Goal: Information Seeking & Learning: Find specific fact

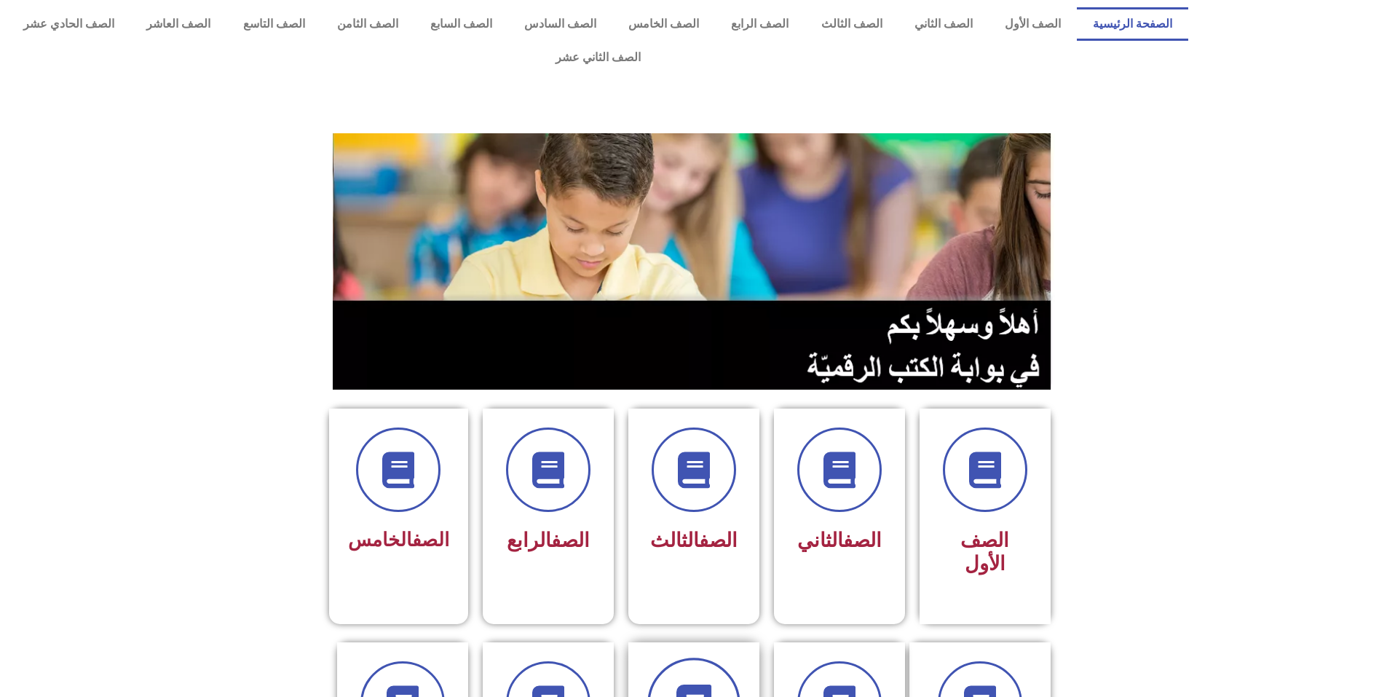
click at [672, 658] on span at bounding box center [693, 704] width 93 height 93
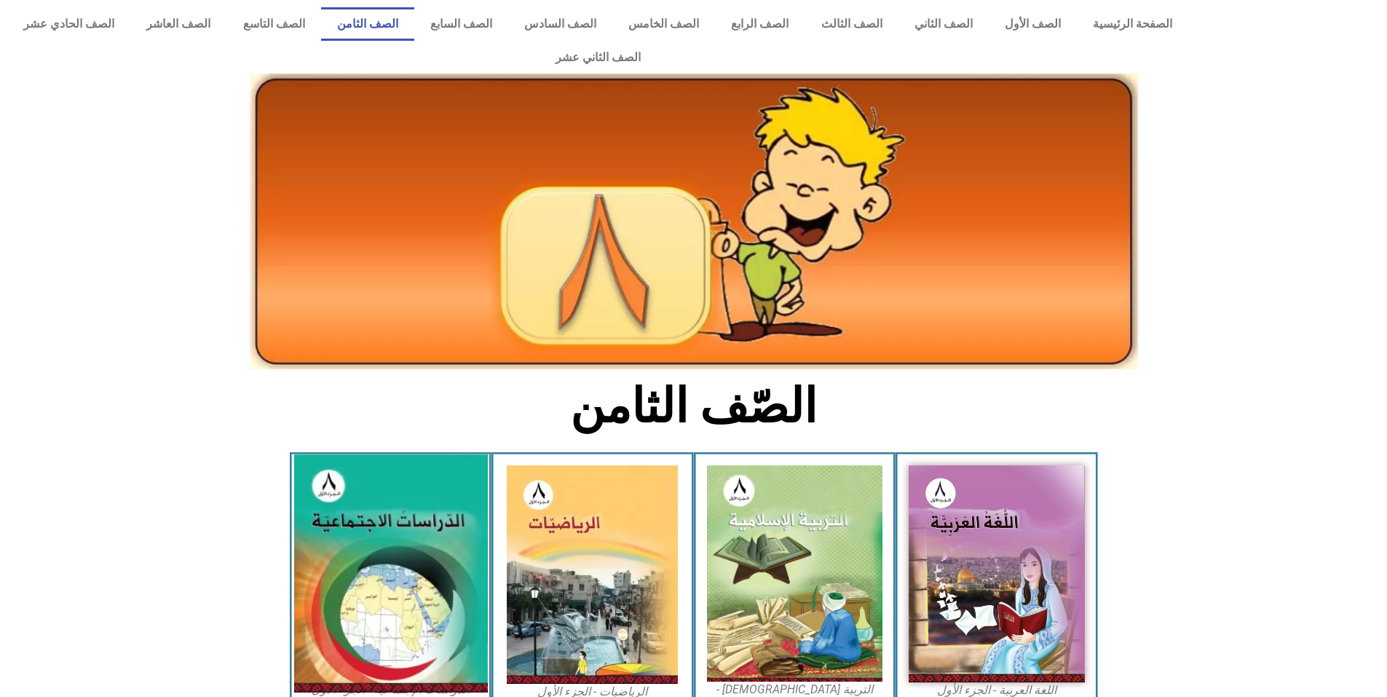
click at [371, 540] on img at bounding box center [391, 573] width 194 height 238
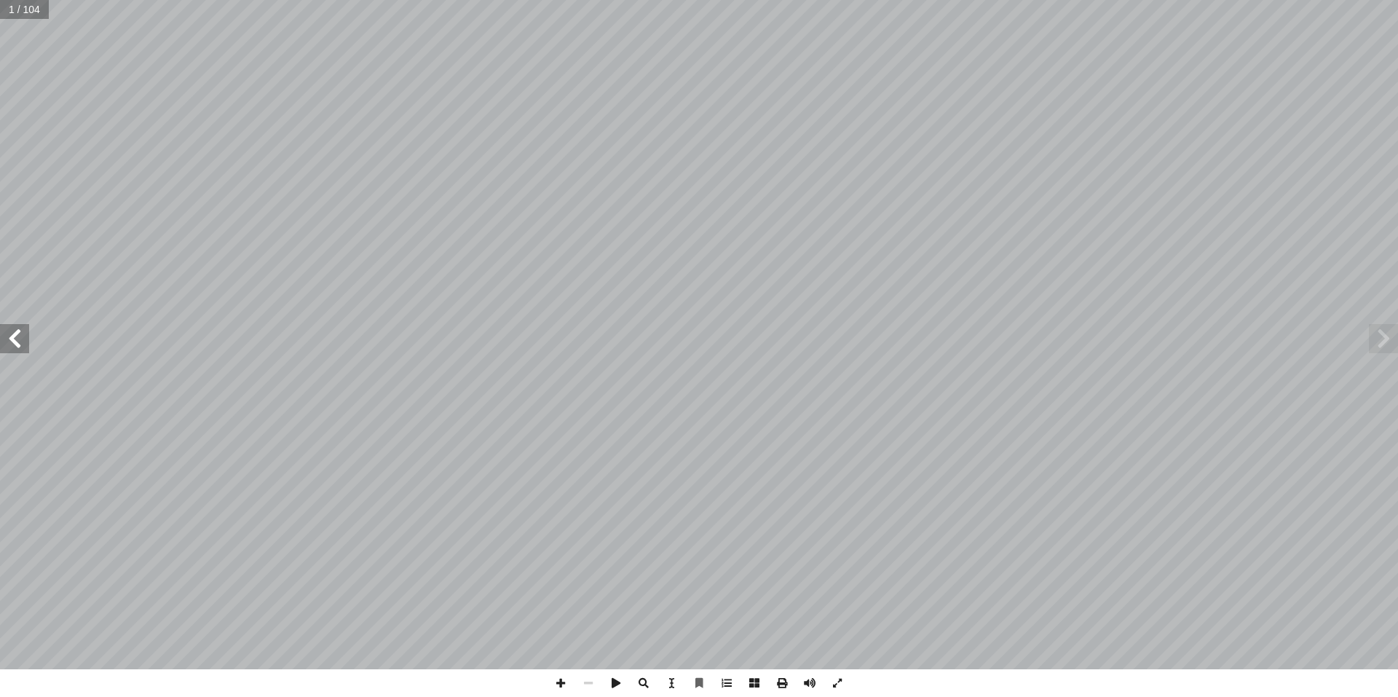
click at [19, 329] on span at bounding box center [14, 338] width 29 height 29
click at [14, 339] on span at bounding box center [14, 338] width 29 height 29
click at [10, 345] on span at bounding box center [14, 338] width 29 height 29
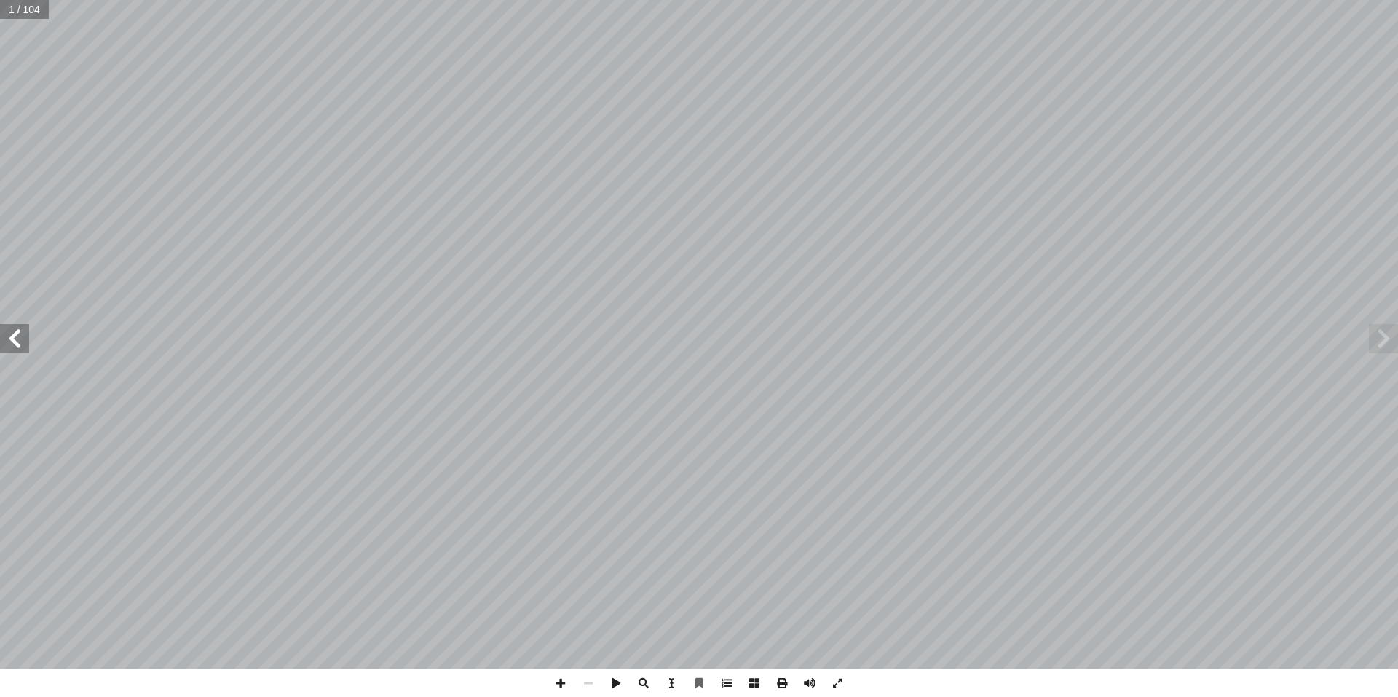
click at [9, 349] on span at bounding box center [14, 338] width 29 height 29
click at [7, 351] on span at bounding box center [14, 338] width 29 height 29
click at [7, 352] on span at bounding box center [14, 338] width 29 height 29
click at [24, 336] on span at bounding box center [14, 338] width 29 height 29
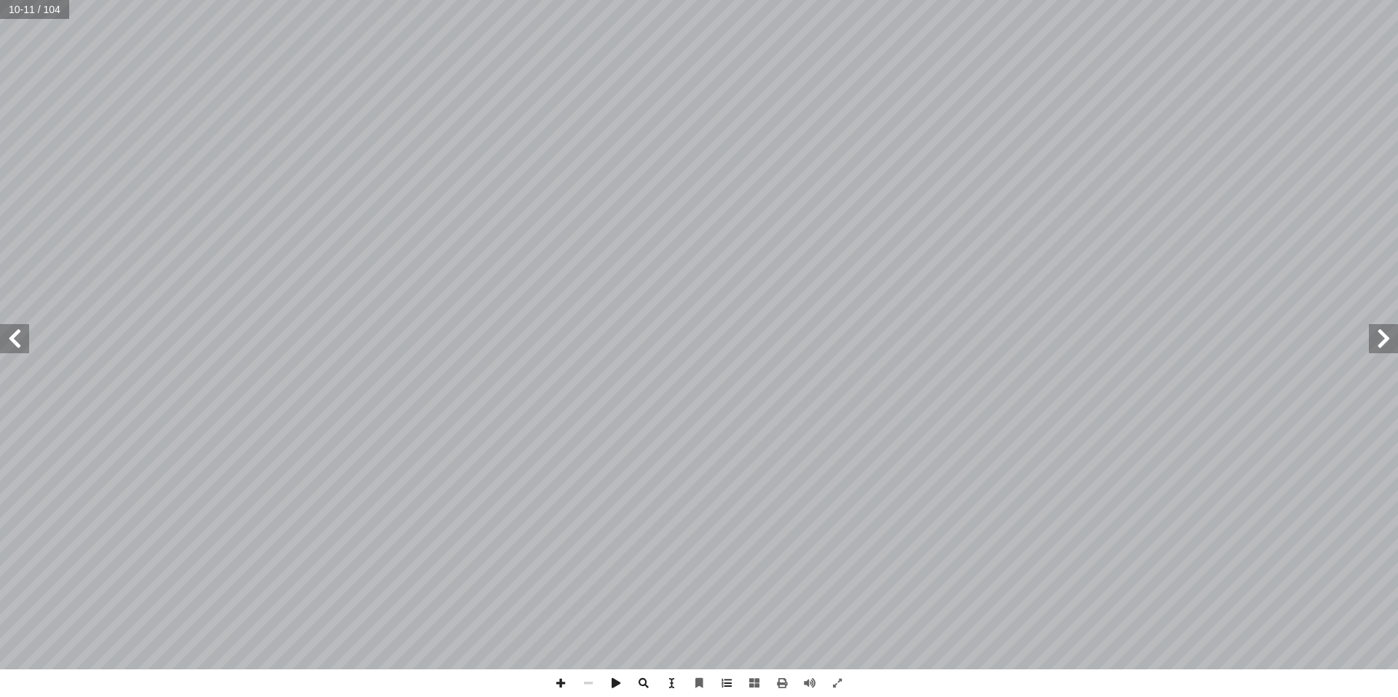
click at [24, 336] on span at bounding box center [14, 338] width 29 height 29
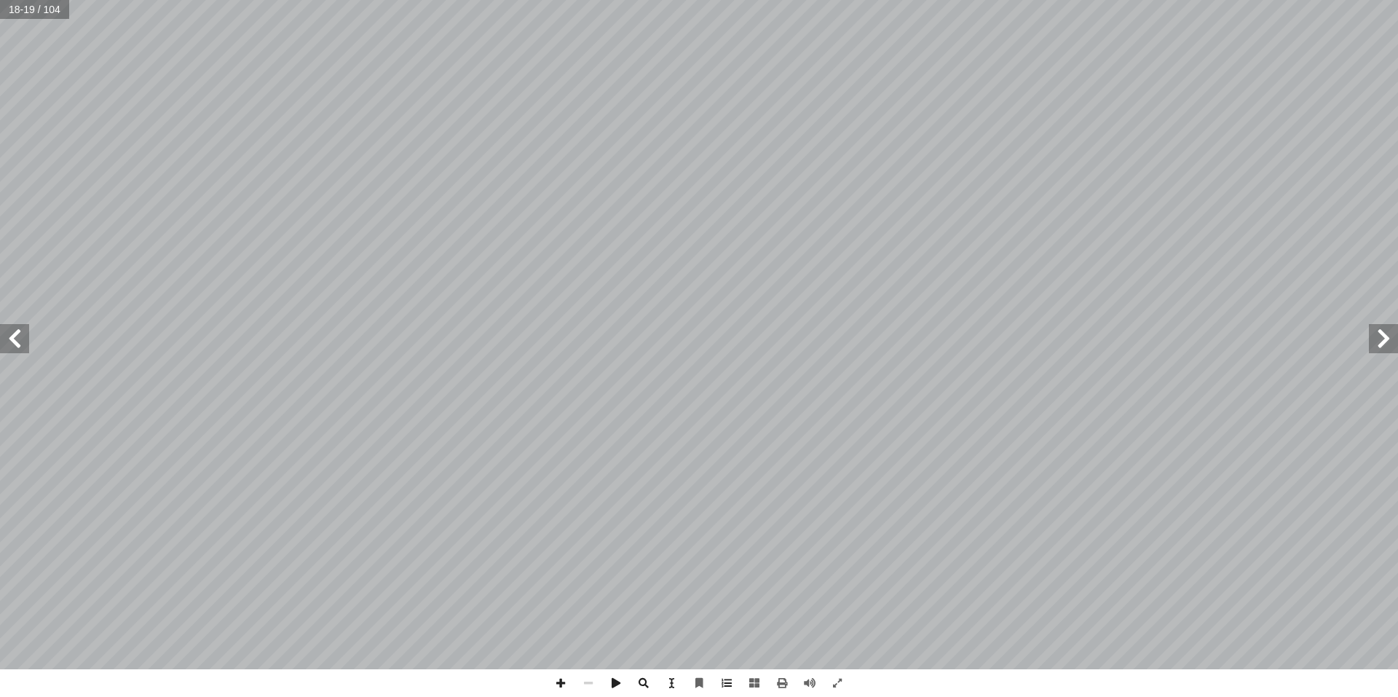
click at [24, 336] on span at bounding box center [14, 338] width 29 height 29
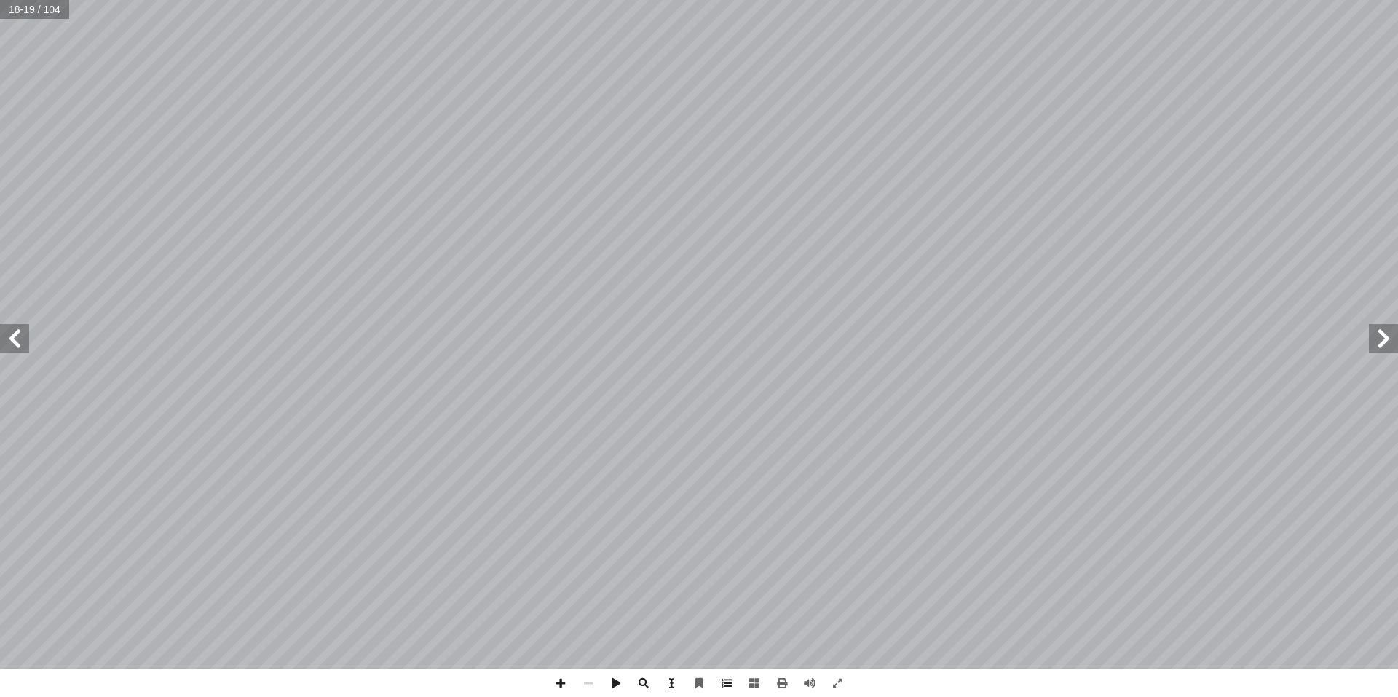
click at [24, 336] on span at bounding box center [14, 338] width 29 height 29
click at [24, 338] on span at bounding box center [14, 338] width 29 height 29
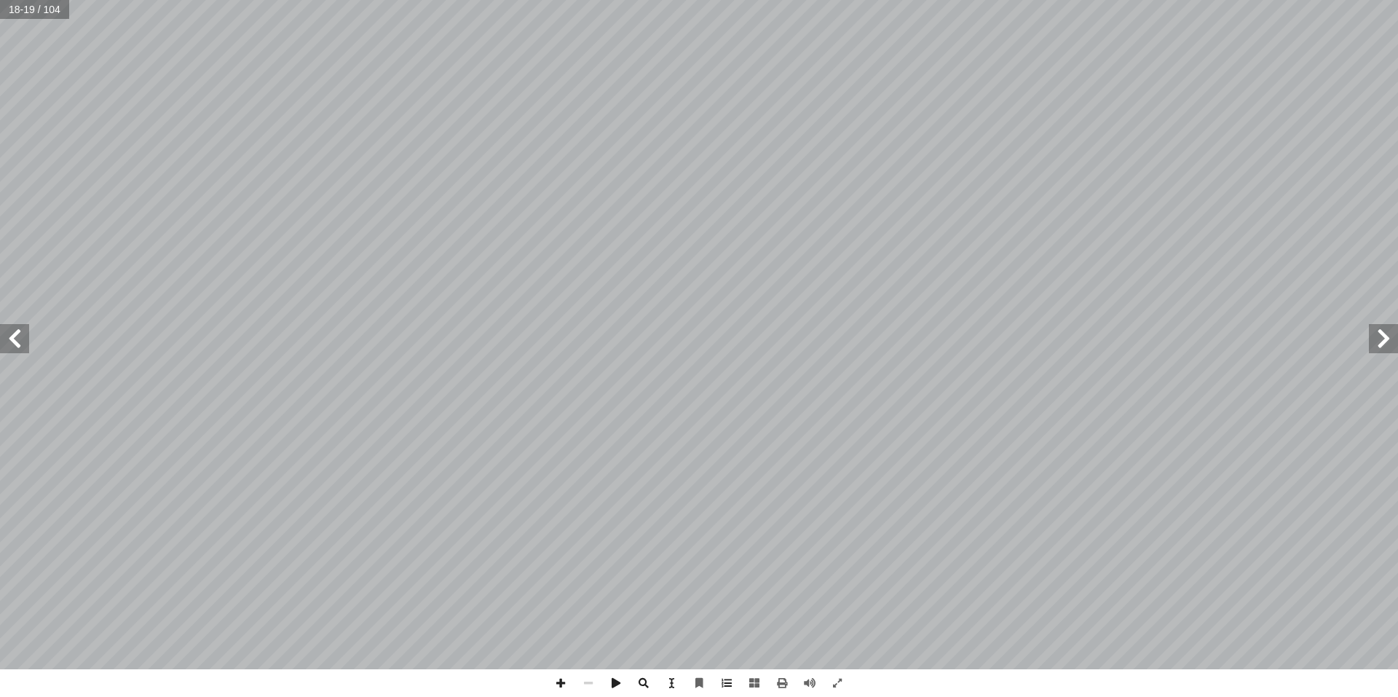
click at [24, 338] on span at bounding box center [14, 338] width 29 height 29
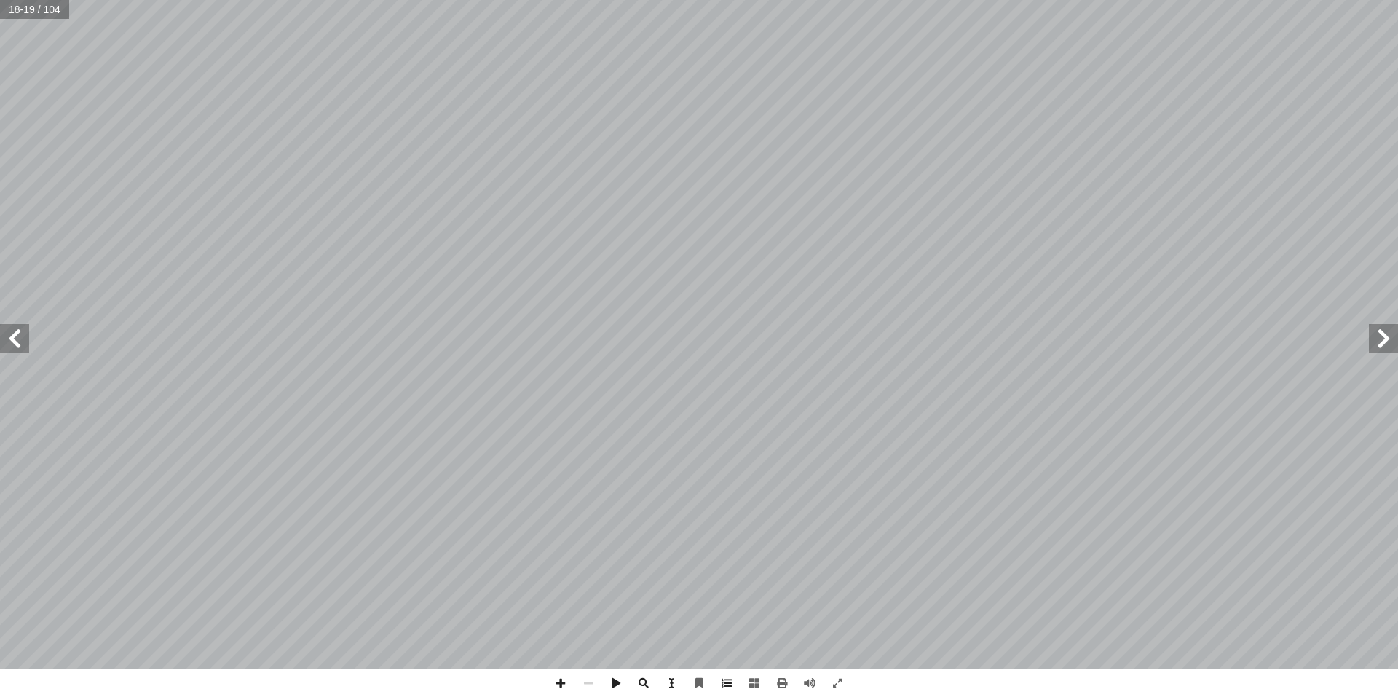
click at [24, 338] on span at bounding box center [14, 338] width 29 height 29
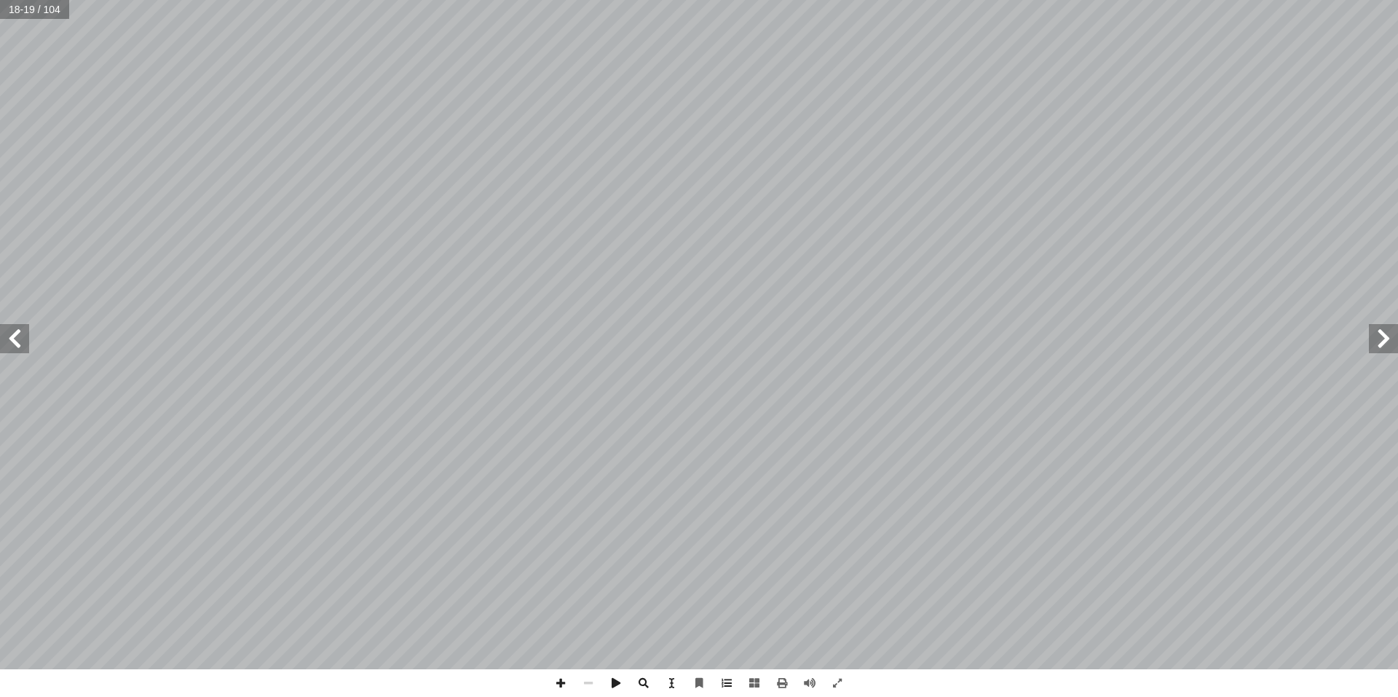
click at [24, 338] on span at bounding box center [14, 338] width 29 height 29
click at [1379, 342] on span at bounding box center [1383, 338] width 29 height 29
click at [1372, 343] on span at bounding box center [1383, 338] width 29 height 29
click at [14, 345] on span at bounding box center [14, 338] width 29 height 29
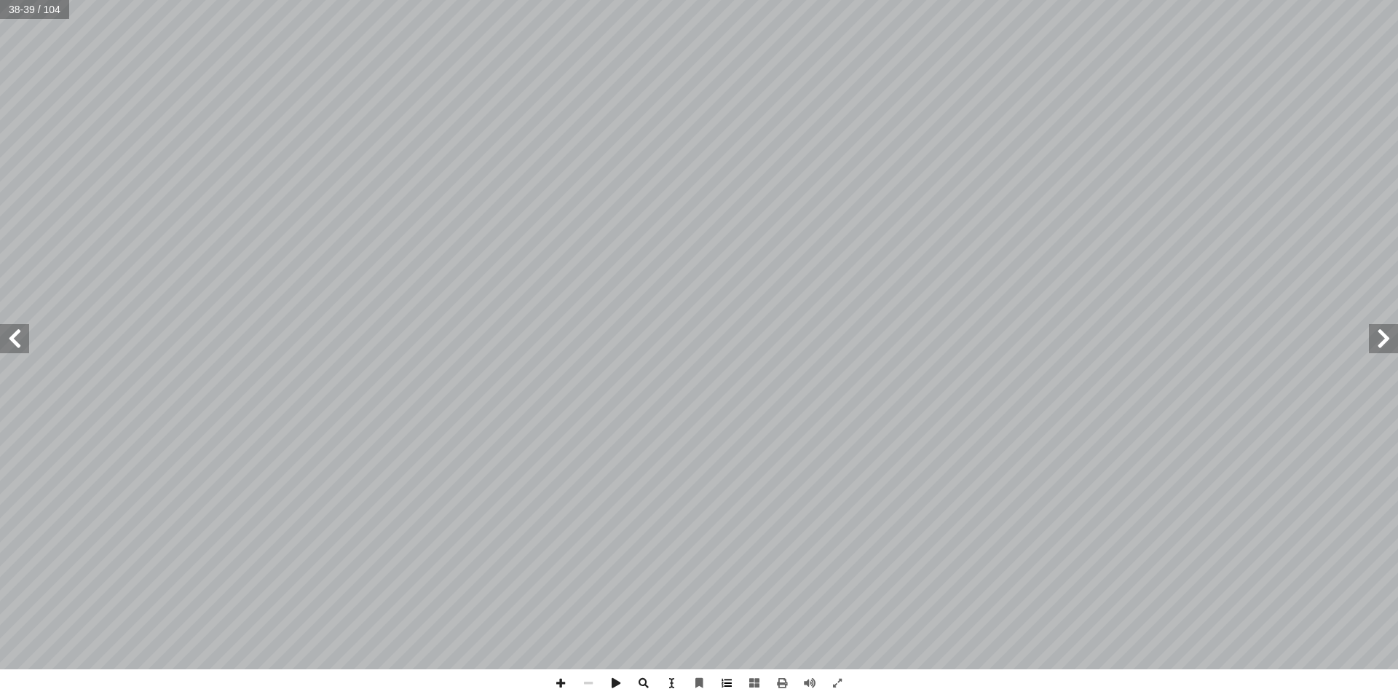
click at [728, 684] on span at bounding box center [727, 683] width 28 height 28
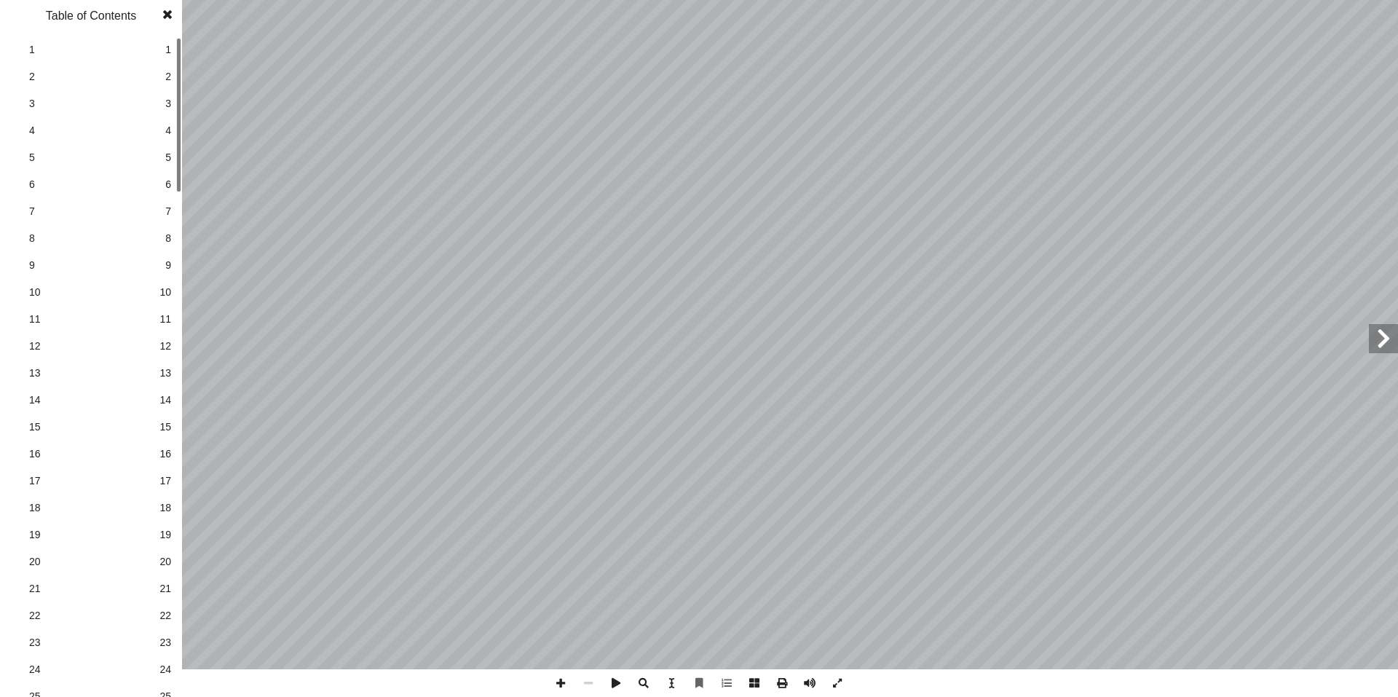
click at [168, 16] on span at bounding box center [167, 14] width 26 height 29
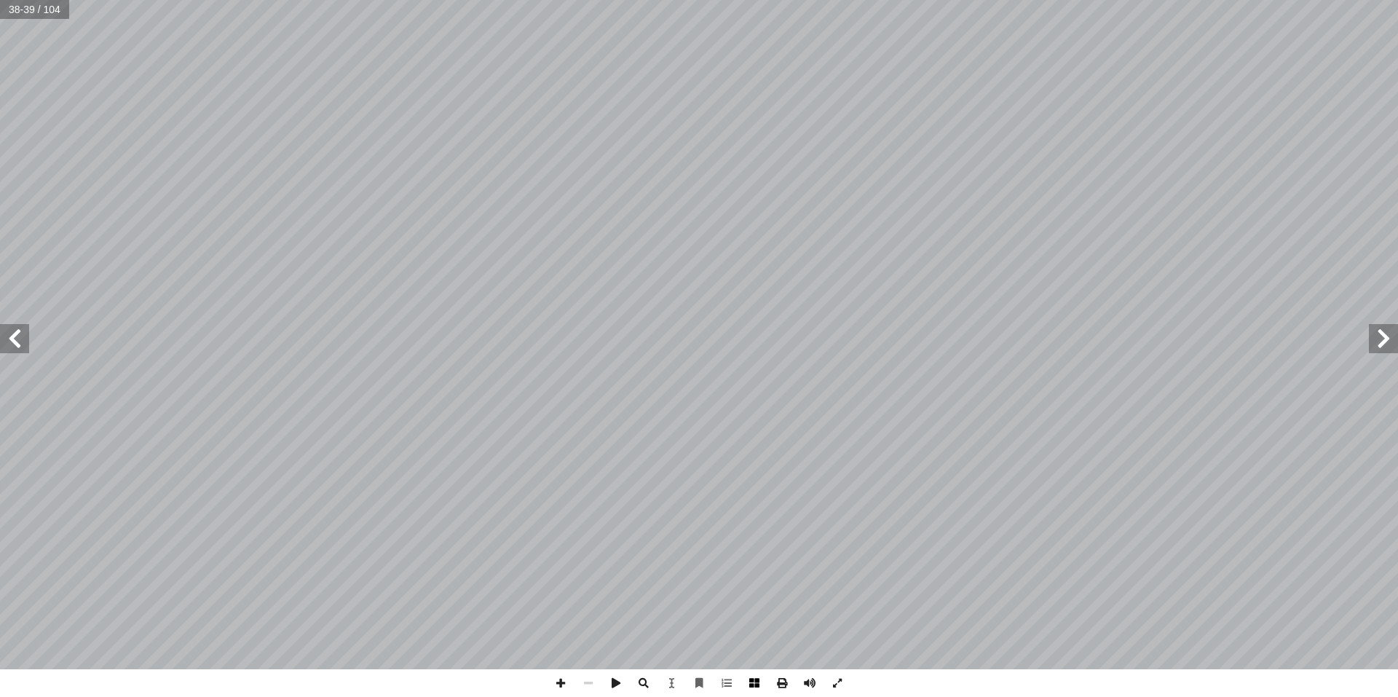
click at [755, 684] on span at bounding box center [755, 683] width 28 height 28
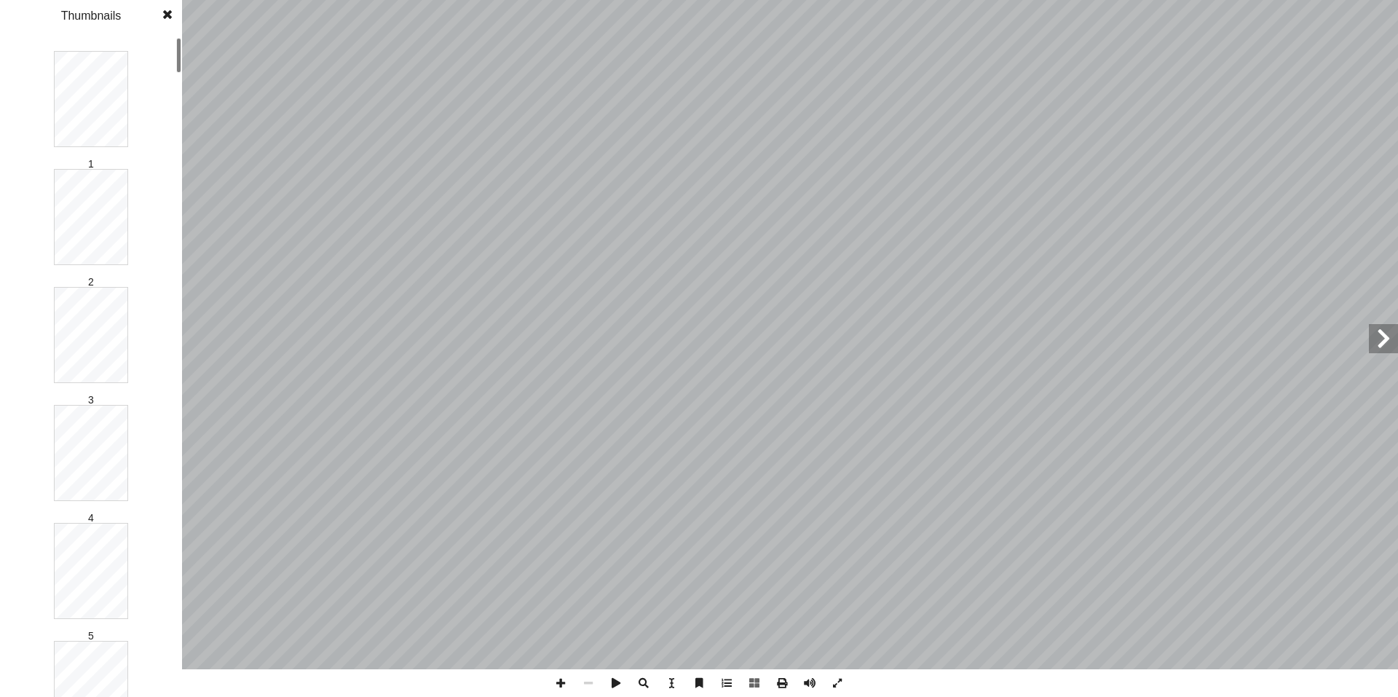
click at [162, 17] on span at bounding box center [167, 14] width 26 height 29
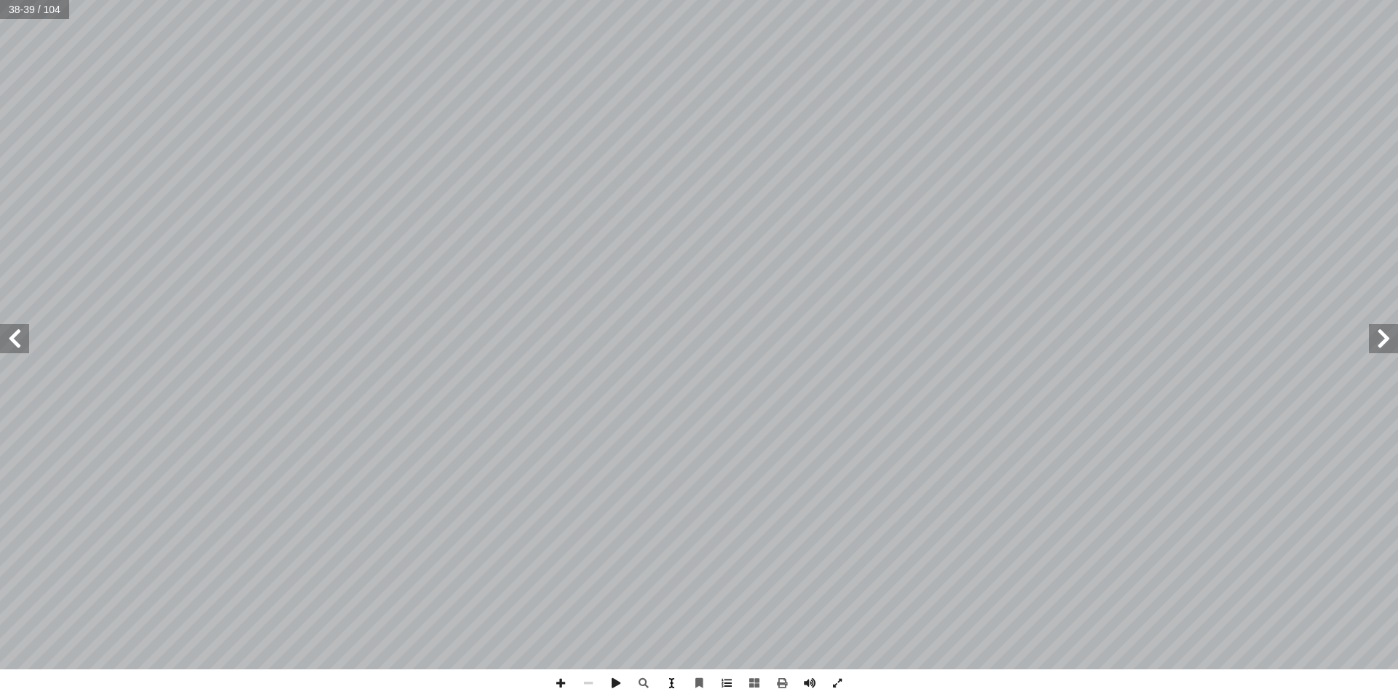
click at [672, 686] on span at bounding box center [672, 683] width 28 height 28
drag, startPoint x: 595, startPoint y: 336, endPoint x: 423, endPoint y: 333, distance: 171.9
click at [423, 333] on div "3٥ ت: ْ م َّ ل َ ع َ نا ت أ ا ة، ّ المعدني ِ ه ِ وثروات ِ ه ِ وتضاريس ِ ه ِ ناخ…" at bounding box center [466, 335] width 466 height 602
click at [1, 326] on span at bounding box center [14, 338] width 29 height 29
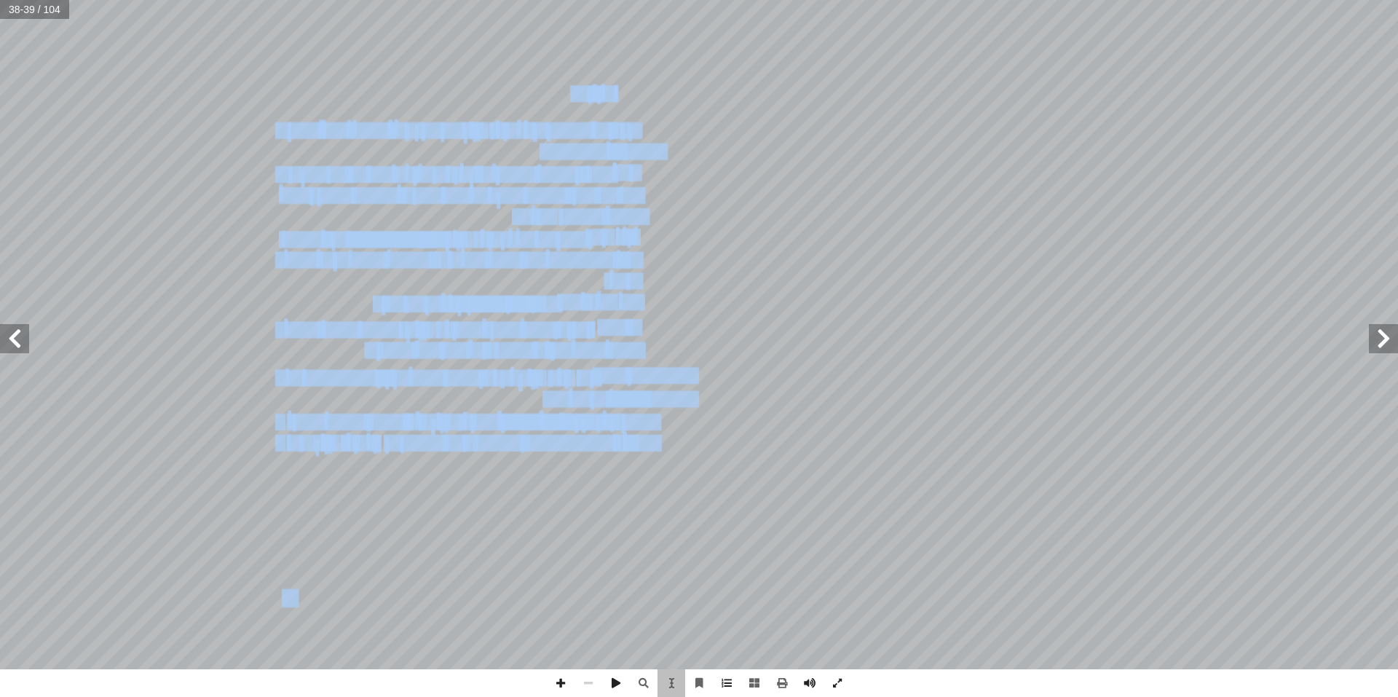
drag, startPoint x: 535, startPoint y: 468, endPoint x: 556, endPoint y: 97, distance: 371.3
click at [556, 97] on div "3٥ ت: ْ م َّ ل َ ع َ نا ت أ ا ة، ّ المعدني ِ ه ِ وثروات ِ ه ِ وتضاريس ِ ه ِ ناخ…" at bounding box center [466, 335] width 466 height 602
copy div "3٥ ت: ْ م َّ ل َ ع َ نا ت أ ا ة، ّ المعدني ِ ه ِ وثروات ِ ه ِ وتضاريس ِ ه ِ ناخ…"
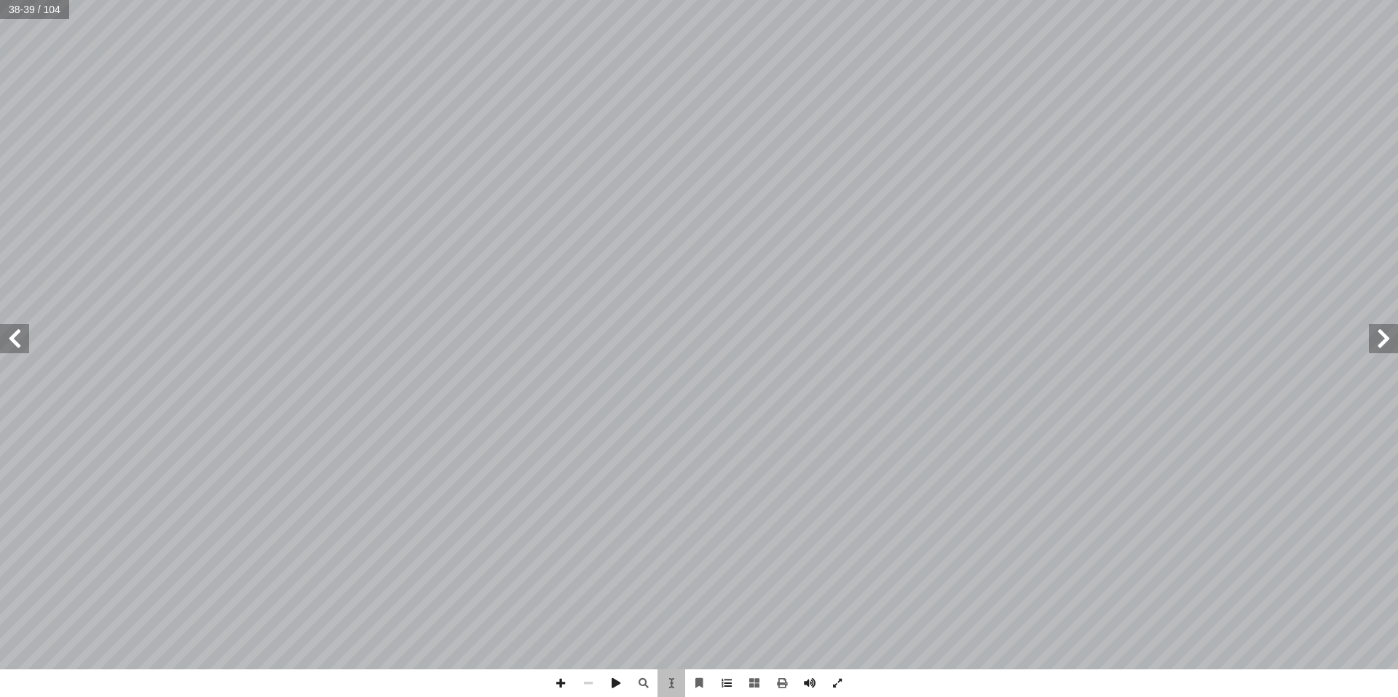
drag, startPoint x: 580, startPoint y: 578, endPoint x: 562, endPoint y: 532, distance: 49.6
click at [575, 564] on div "3٥ ت: ْ م َّ ل َ ع َ نا ت أ ا ة، ّ المعدني ِ ه ِ وثروات ِ ه ِ وتضاريس ِ ه ِ ناخ…" at bounding box center [466, 335] width 466 height 602
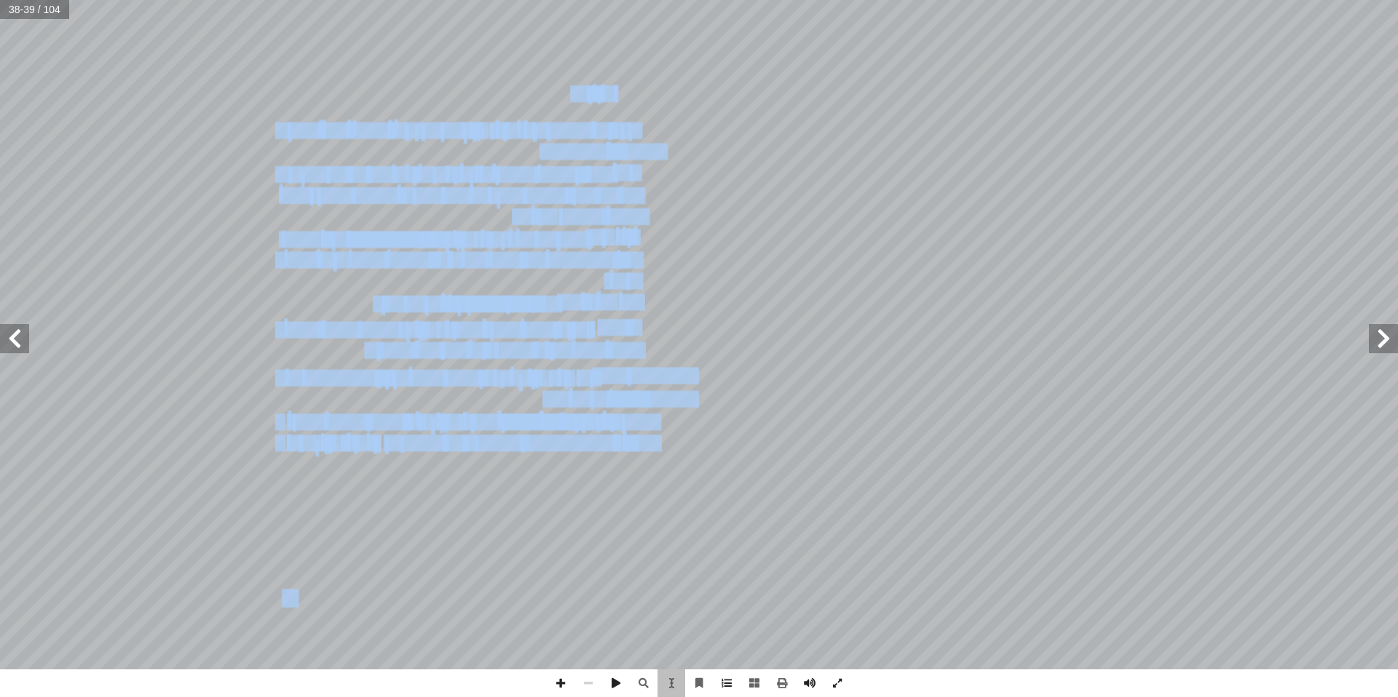
drag, startPoint x: 535, startPoint y: 469, endPoint x: 664, endPoint y: 302, distance: 211.2
click at [664, 302] on div "3٥ ت: ْ م َّ ل َ ع َ نا ت أ ا ة، ّ المعدني ِ ه ِ وثروات ِ ه ِ وتضاريس ِ ه ِ ناخ…" at bounding box center [466, 335] width 466 height 602
